Goal: Check status: Check status

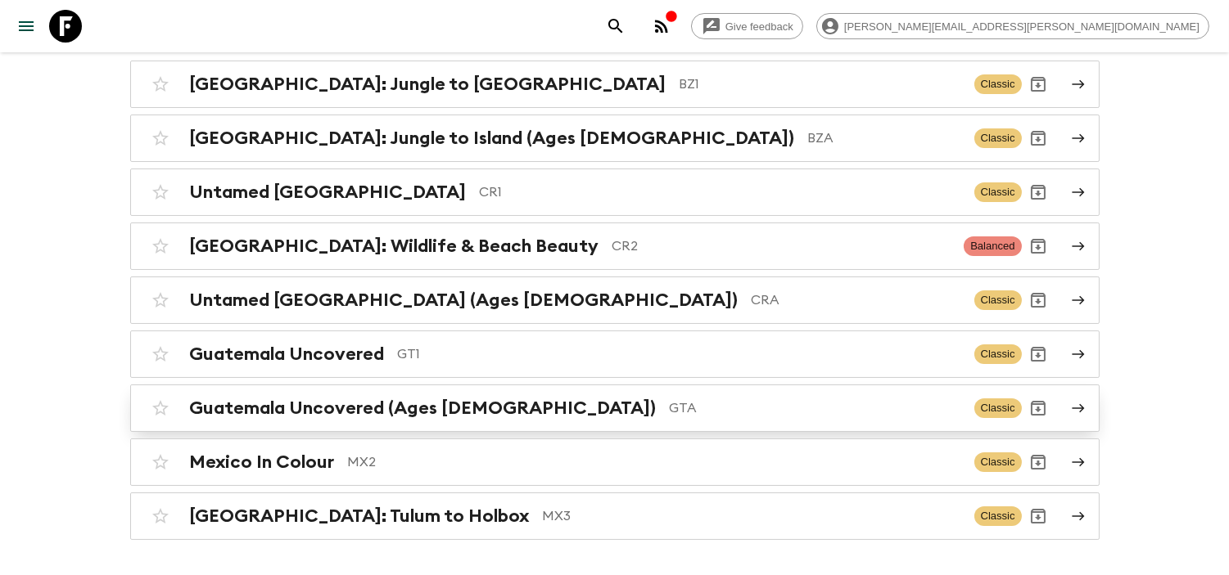
scroll to position [182, 0]
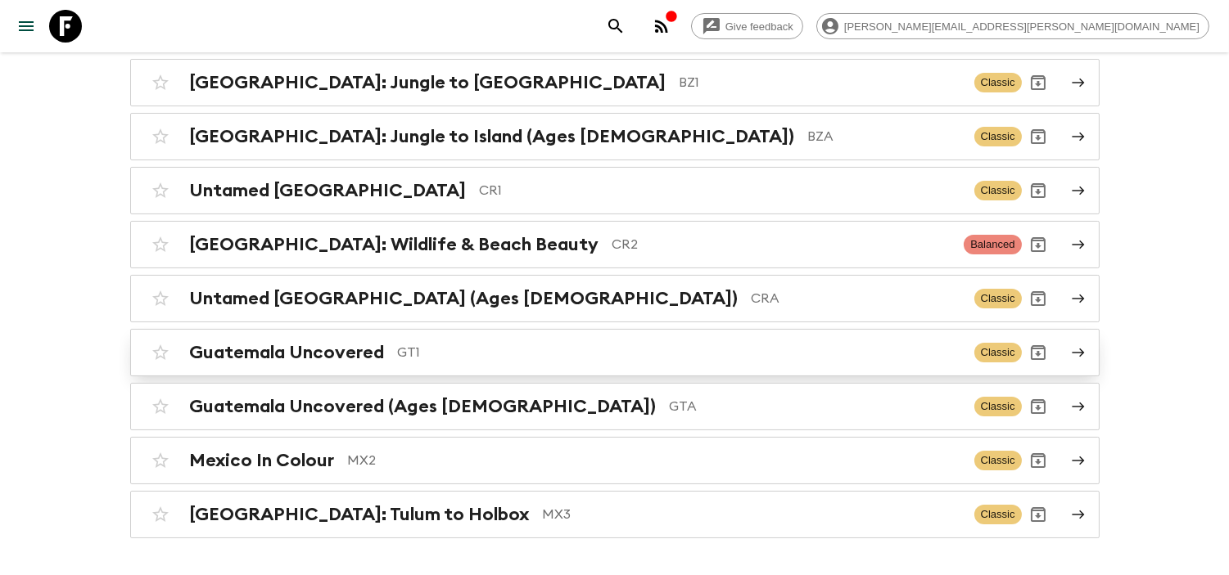
click at [422, 363] on p "GT1" at bounding box center [679, 353] width 563 height 20
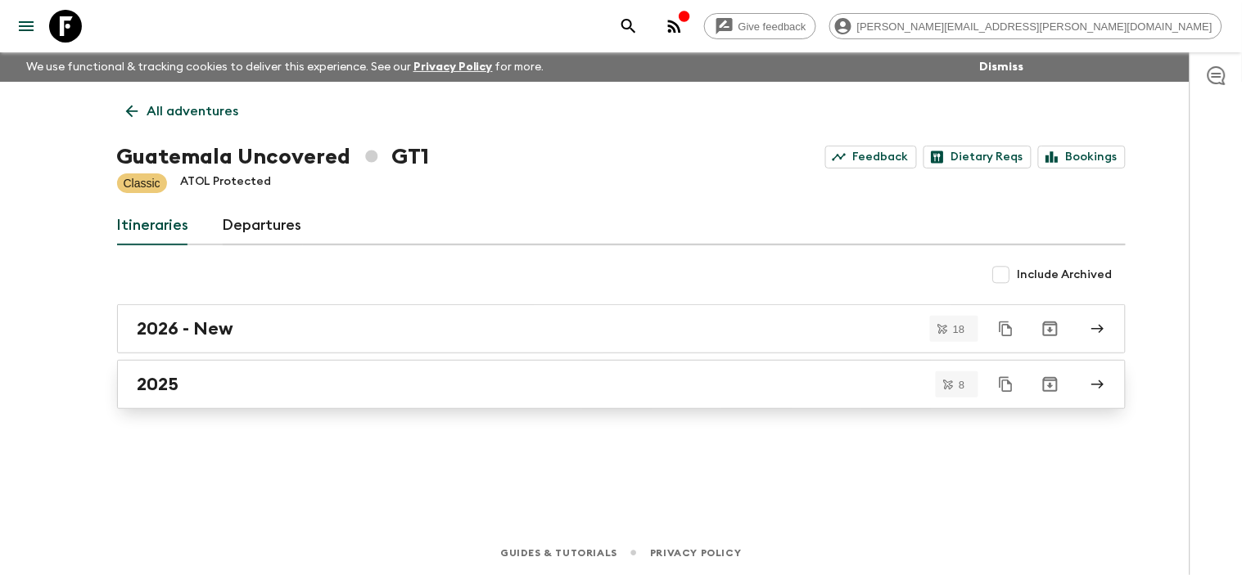
click at [175, 393] on h2 "2025" at bounding box center [159, 384] width 42 height 21
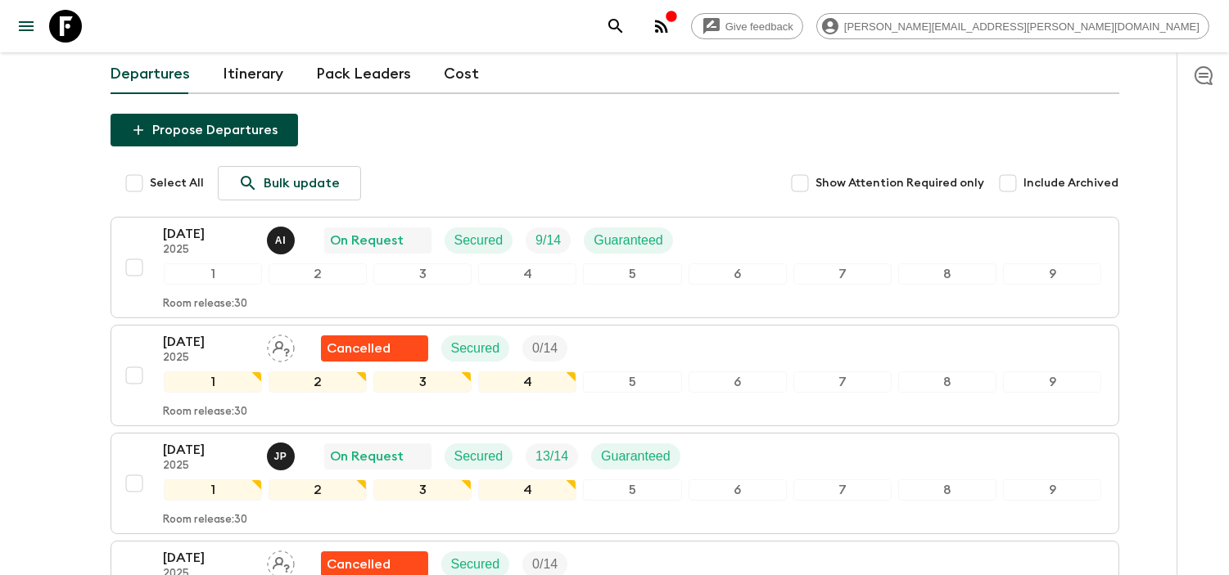
scroll to position [165, 0]
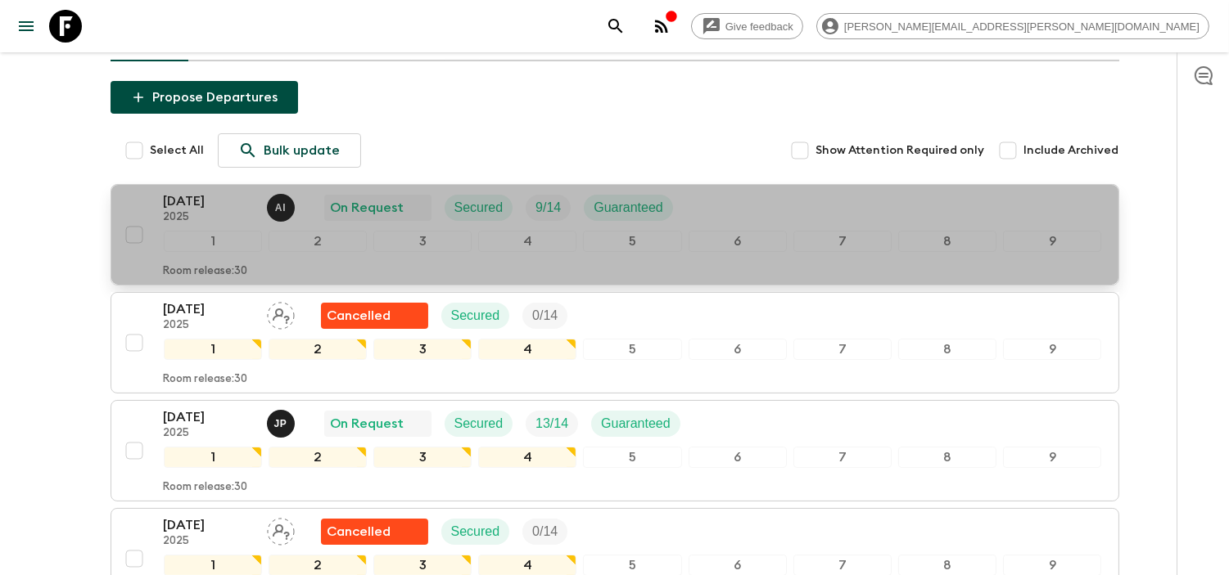
click at [206, 197] on p "[DATE]" at bounding box center [209, 202] width 90 height 20
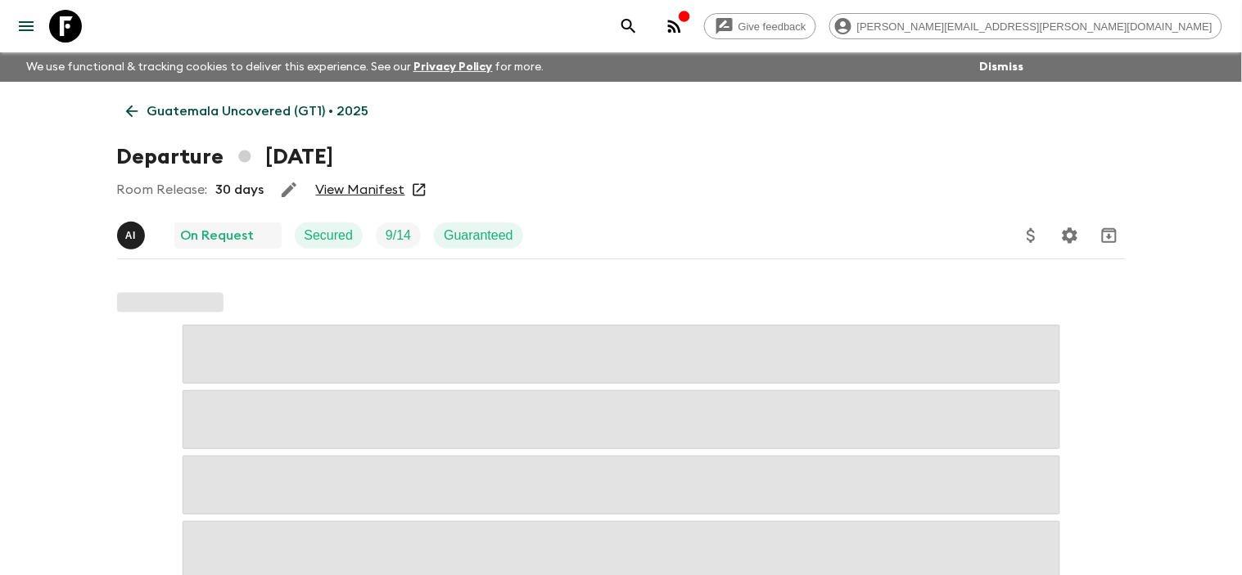
click at [360, 190] on link "View Manifest" at bounding box center [360, 190] width 89 height 16
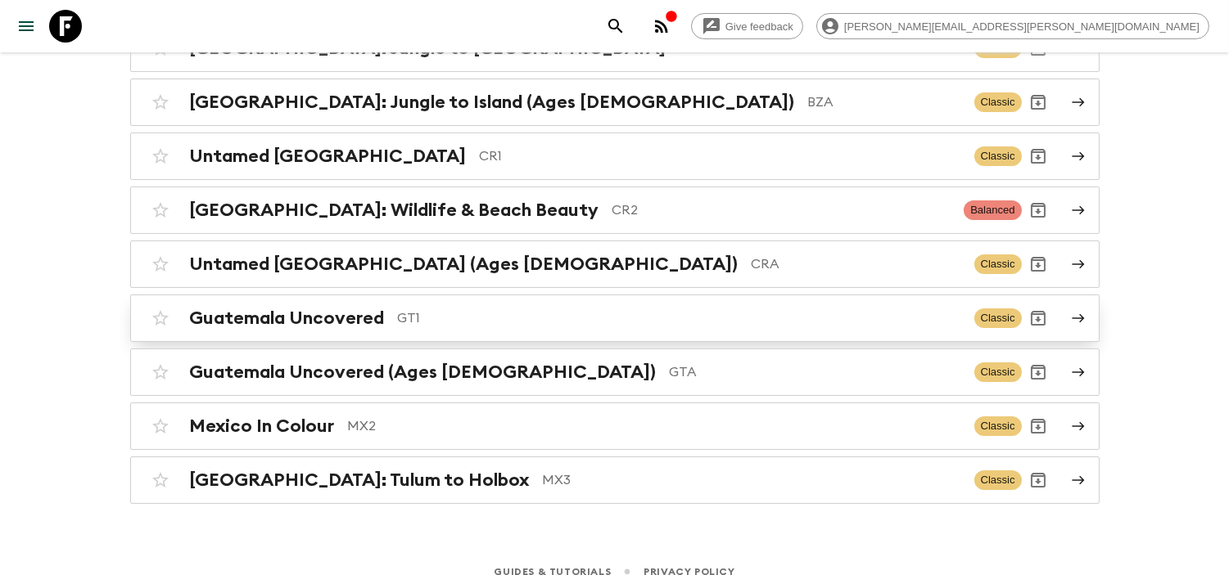
scroll to position [235, 0]
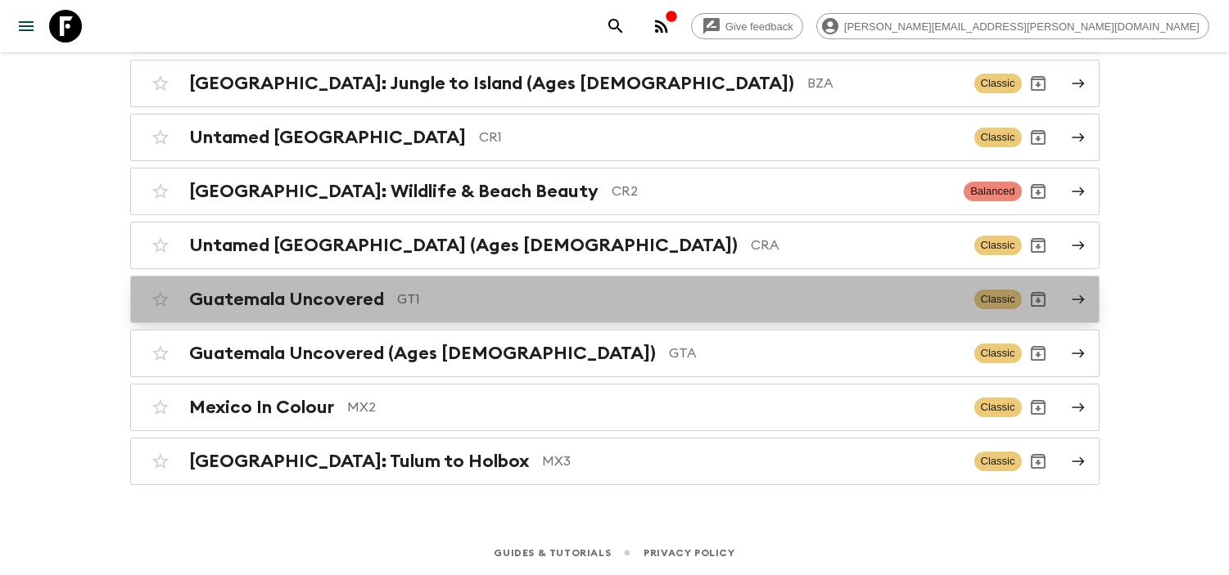
click at [304, 305] on h2 "Guatemala Uncovered" at bounding box center [287, 299] width 195 height 21
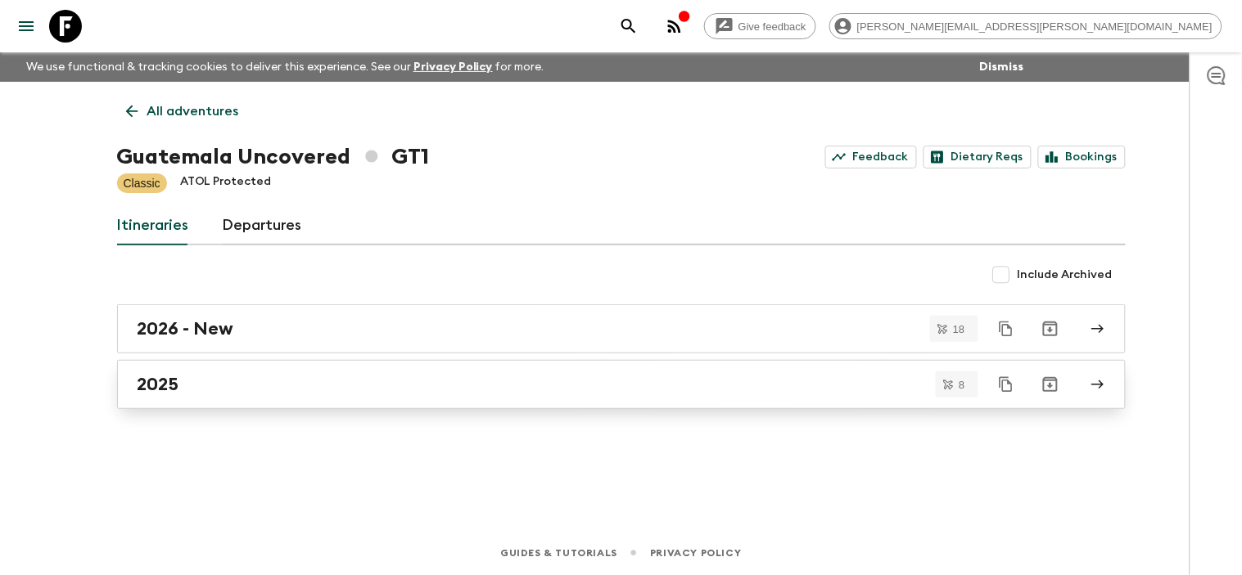
click at [268, 375] on div "2025" at bounding box center [606, 384] width 936 height 21
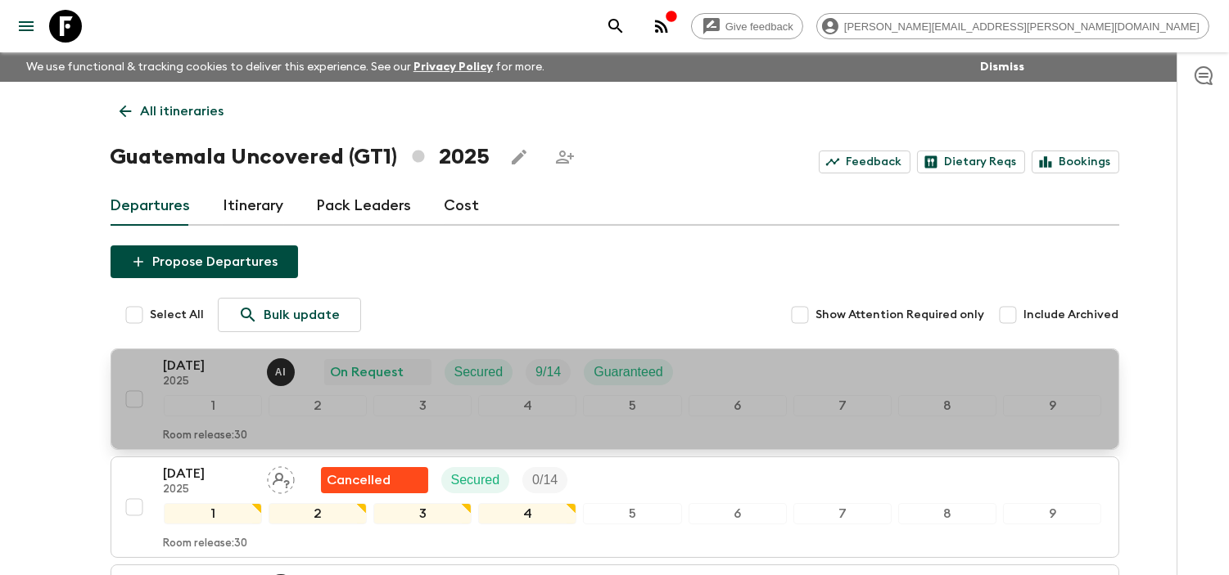
click at [202, 363] on p "[DATE]" at bounding box center [209, 366] width 90 height 20
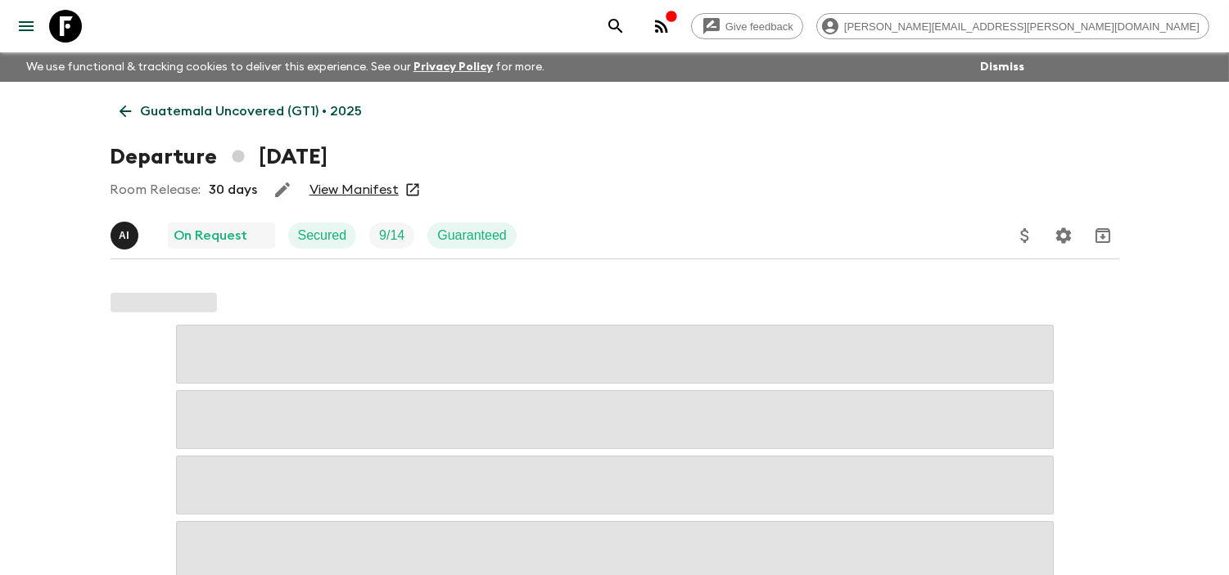
click at [331, 192] on link "View Manifest" at bounding box center [353, 190] width 89 height 16
